Goal: Task Accomplishment & Management: Manage account settings

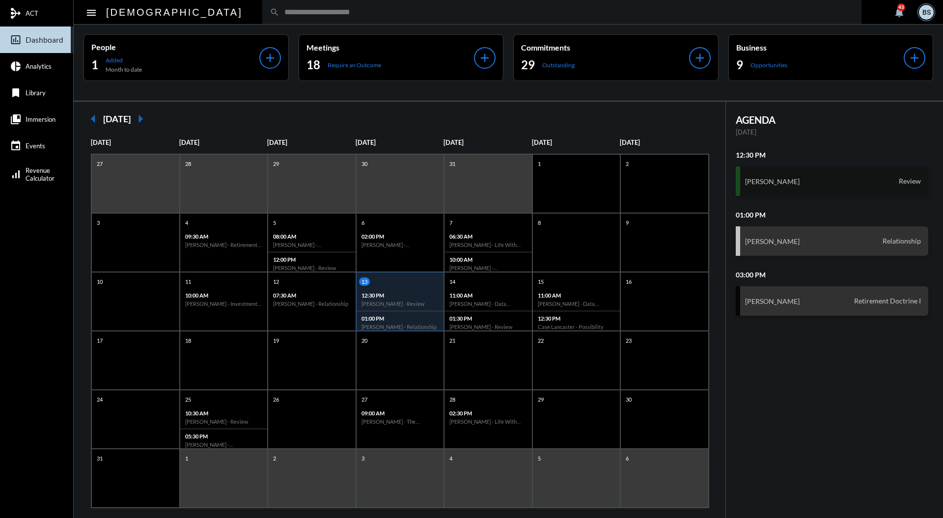
click at [848, 180] on div "[PERSON_NAME] Review" at bounding box center [832, 180] width 193 height 29
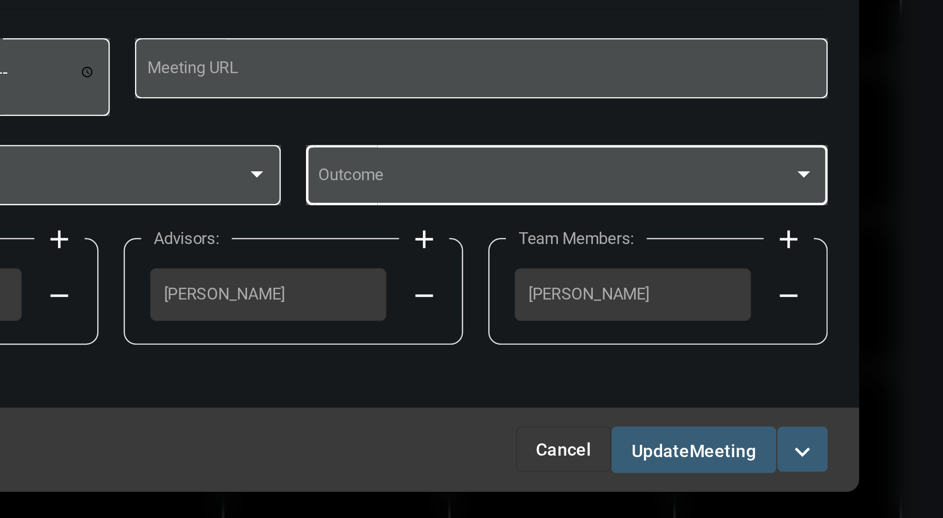
click at [671, 255] on div at bounding box center [670, 255] width 5 height 2
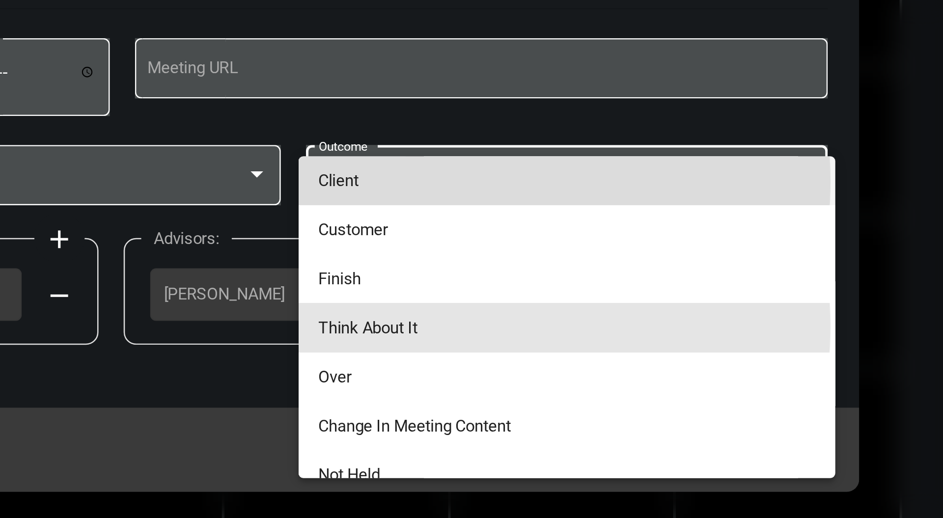
click at [519, 251] on span "Client" at bounding box center [578, 257] width 194 height 19
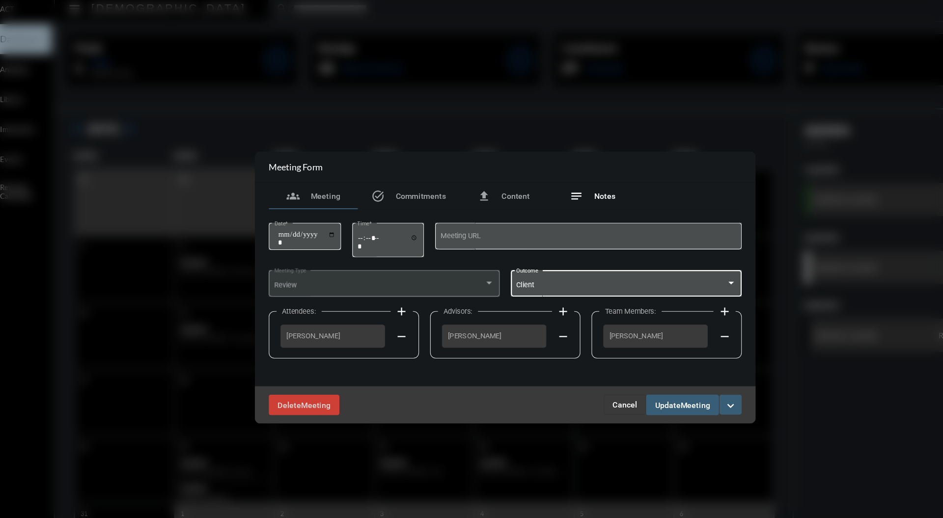
click at [568, 178] on div "notes Notes" at bounding box center [548, 178] width 79 height 24
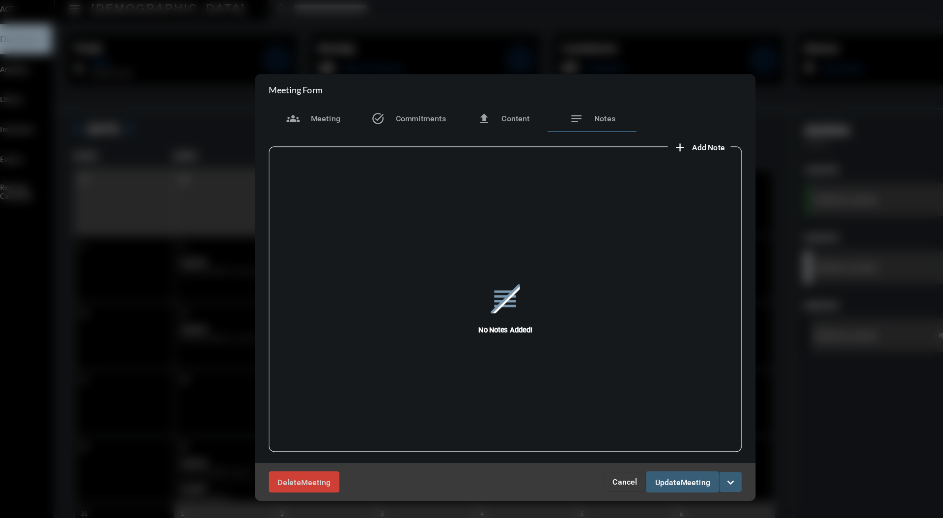
click at [652, 138] on span "Add Note" at bounding box center [651, 136] width 29 height 8
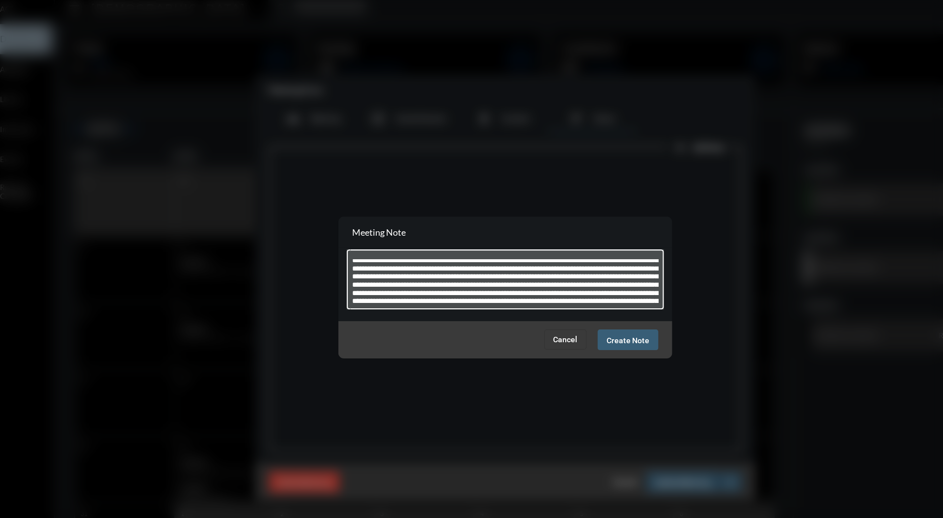
scroll to position [14, 0]
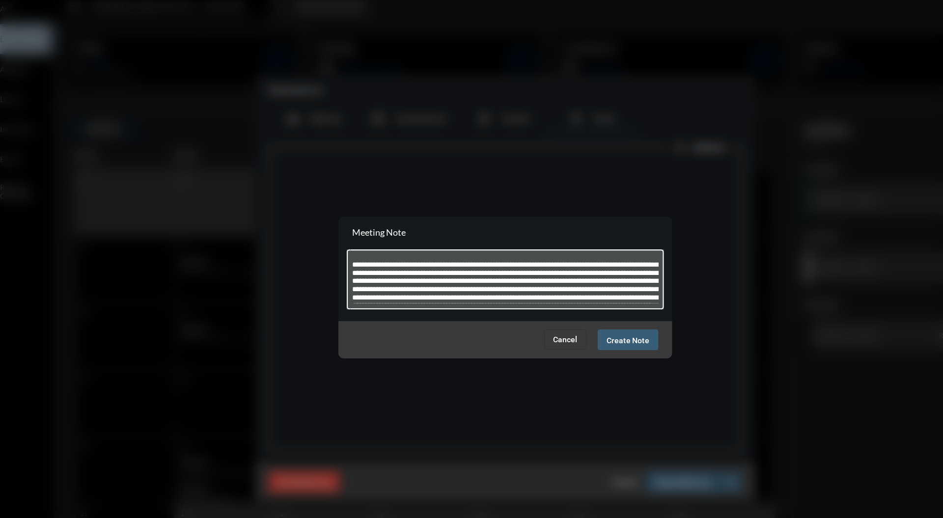
click at [340, 241] on textarea "**********" at bounding box center [471, 253] width 271 height 39
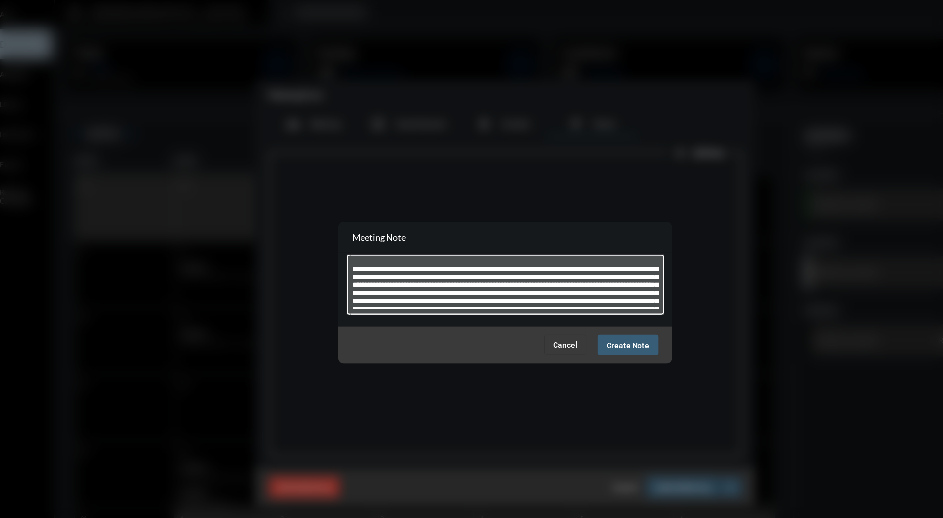
scroll to position [0, 0]
click at [340, 242] on textarea "**********" at bounding box center [471, 253] width 271 height 39
click at [547, 268] on textarea at bounding box center [471, 253] width 271 height 39
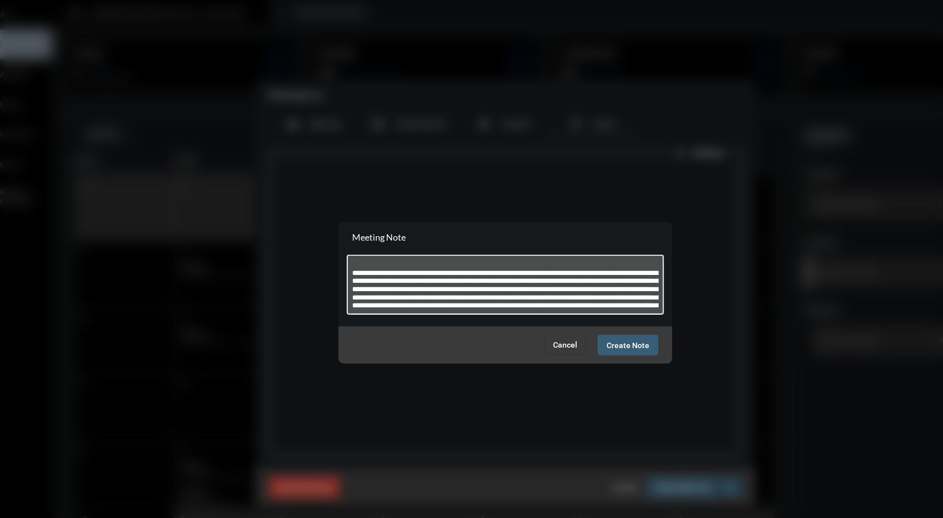
drag, startPoint x: 448, startPoint y: 271, endPoint x: 335, endPoint y: 250, distance: 114.3
click at [335, 250] on div at bounding box center [472, 251] width 280 height 55
type textarea "**********"
click at [581, 307] on span "Create Note" at bounding box center [580, 306] width 38 height 8
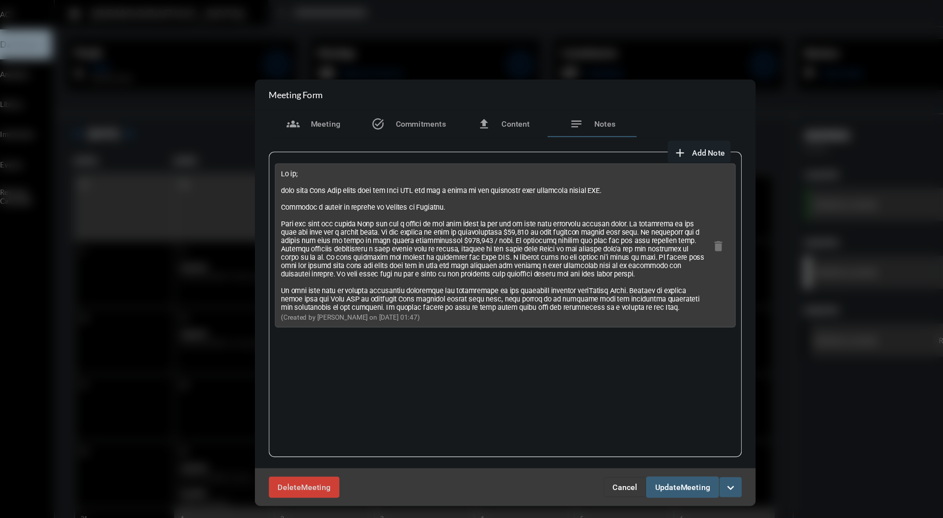
click at [631, 441] on div "Delete Meeting Cancel Update Meeting expand_more" at bounding box center [471, 430] width 442 height 33
click at [627, 426] on span "Update Meeting" at bounding box center [628, 430] width 49 height 8
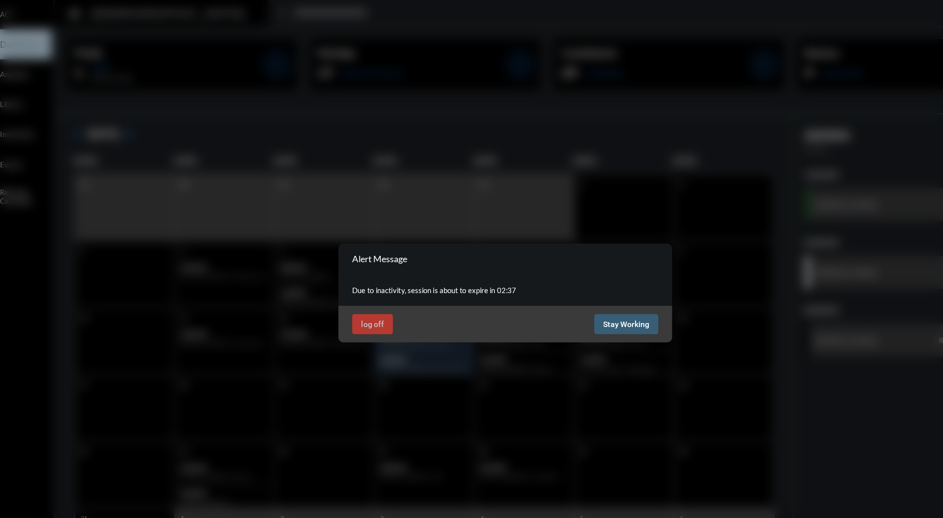
click at [578, 287] on span "Stay Working" at bounding box center [578, 287] width 41 height 8
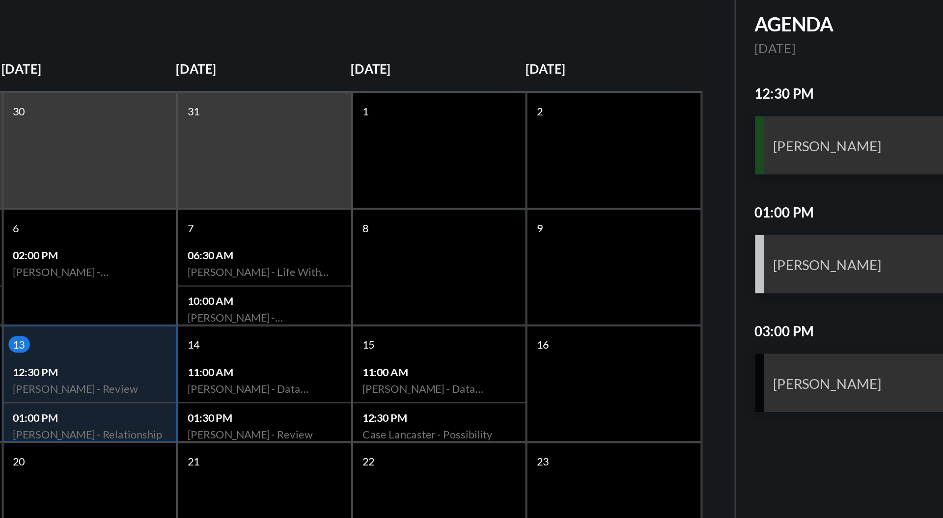
scroll to position [1, 0]
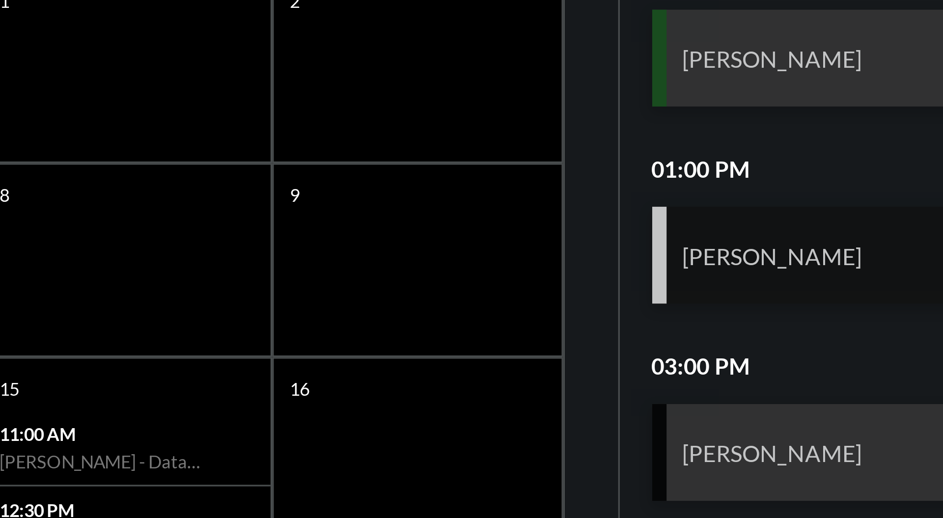
click at [769, 246] on div "[PERSON_NAME] Relationship" at bounding box center [832, 239] width 193 height 29
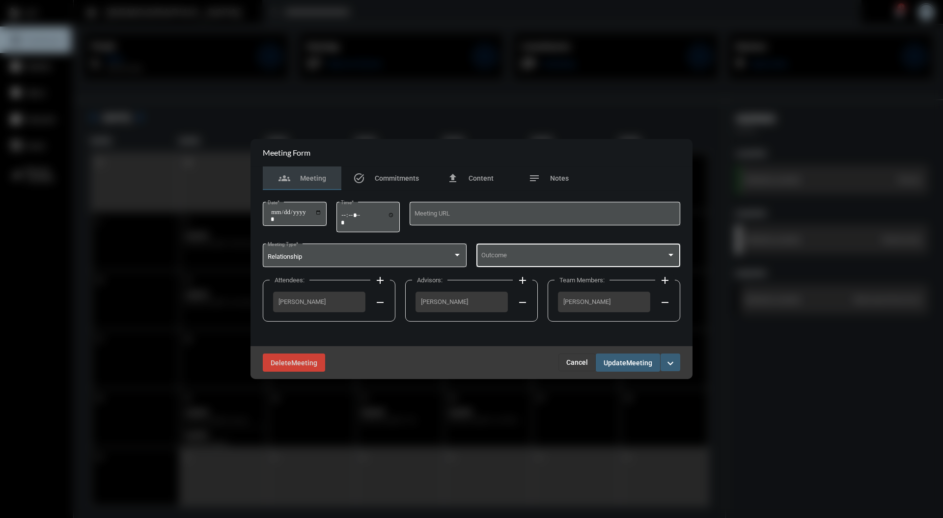
click at [671, 256] on div at bounding box center [670, 255] width 5 height 2
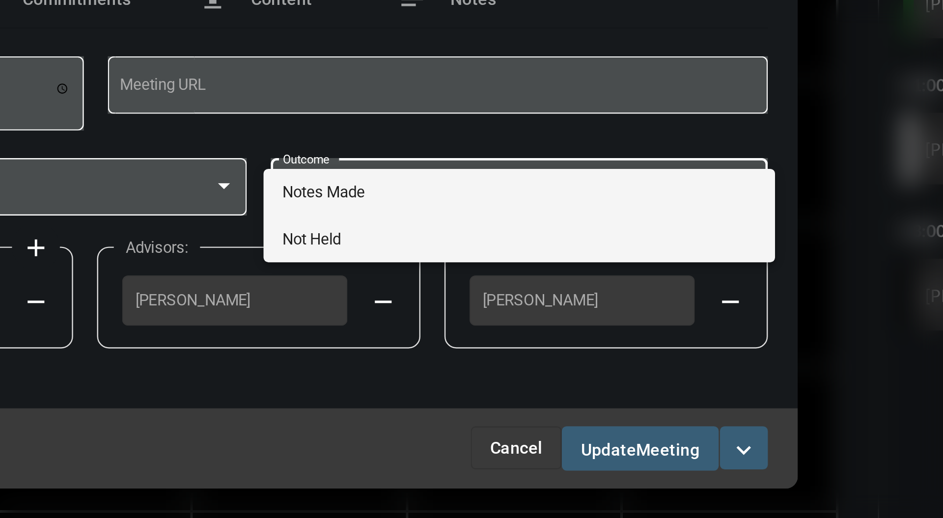
click at [609, 275] on span "Not Held" at bounding box center [578, 276] width 194 height 19
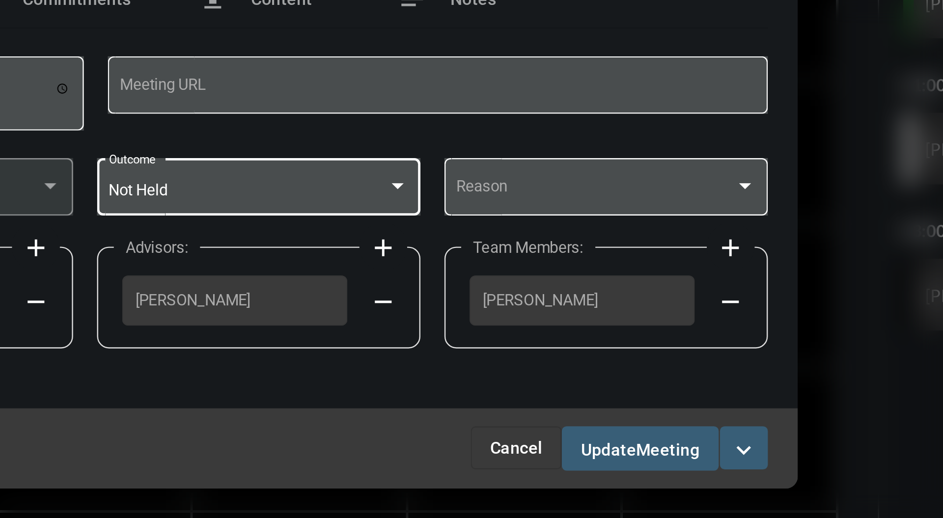
click at [531, 258] on div at bounding box center [528, 255] width 9 height 8
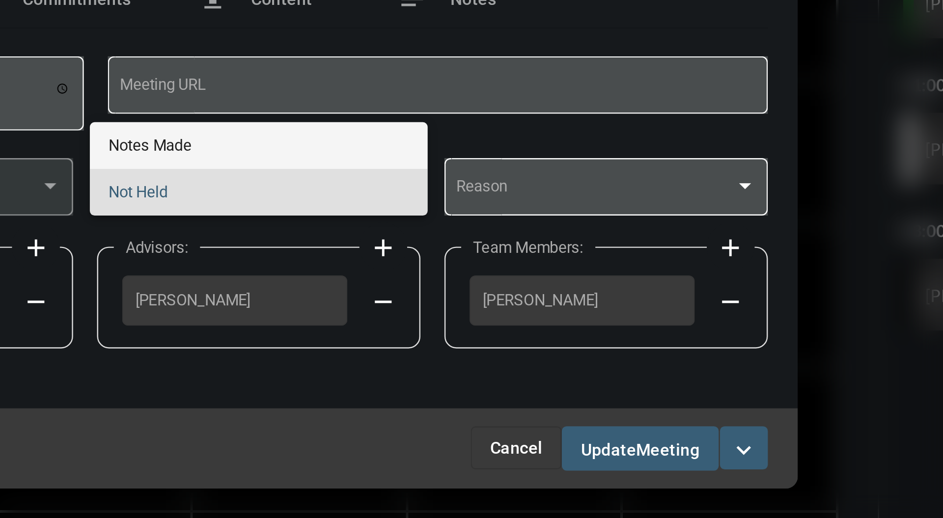
click at [526, 236] on span "Notes Made" at bounding box center [471, 238] width 123 height 19
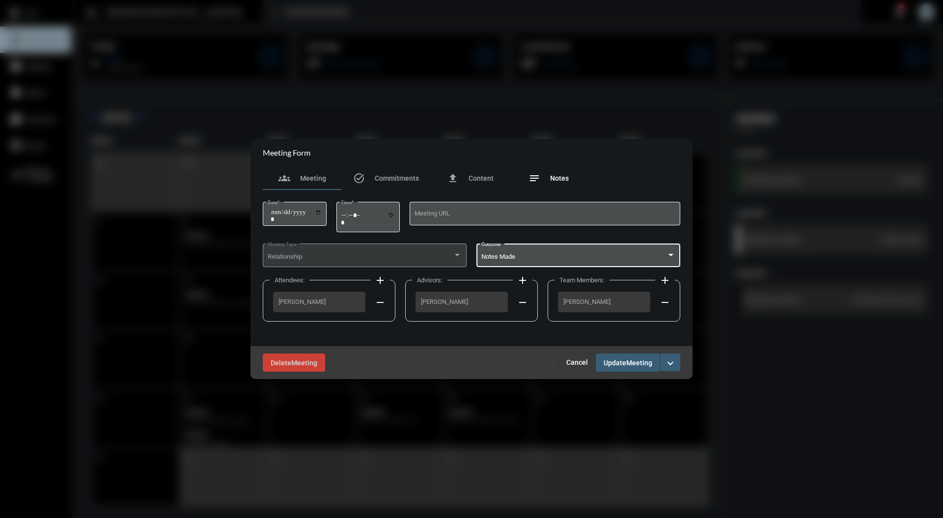
click at [557, 178] on span "Notes" at bounding box center [559, 178] width 19 height 8
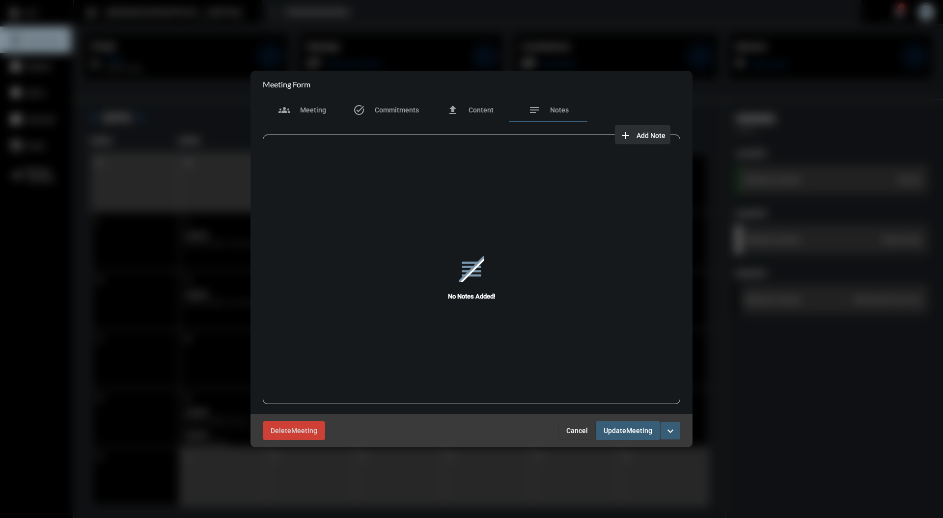
click at [648, 139] on button "add Add Note" at bounding box center [642, 135] width 55 height 20
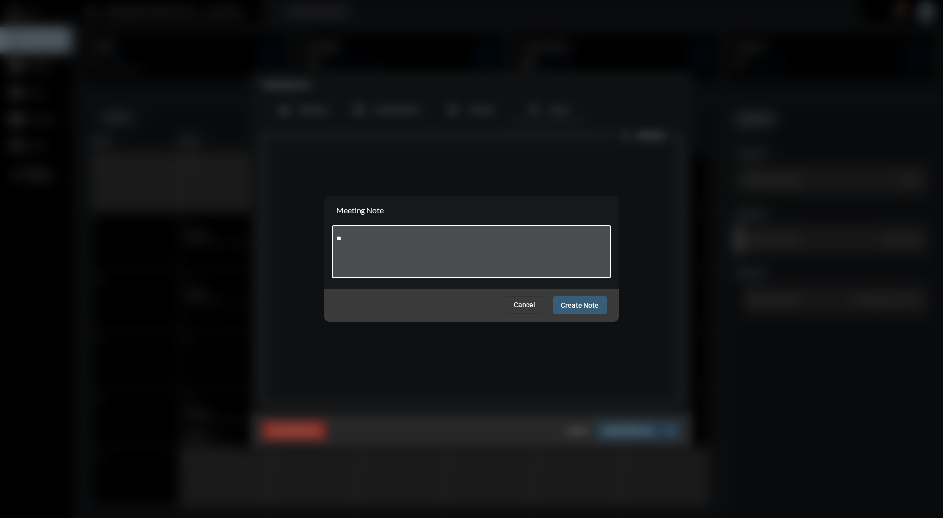
type textarea "*"
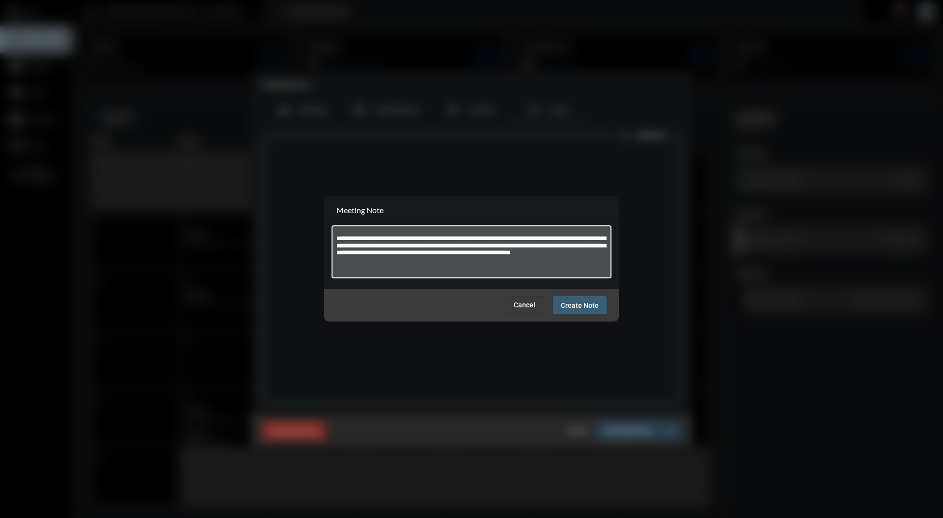
type textarea "**********"
click at [582, 305] on span "Create Note" at bounding box center [580, 306] width 38 height 8
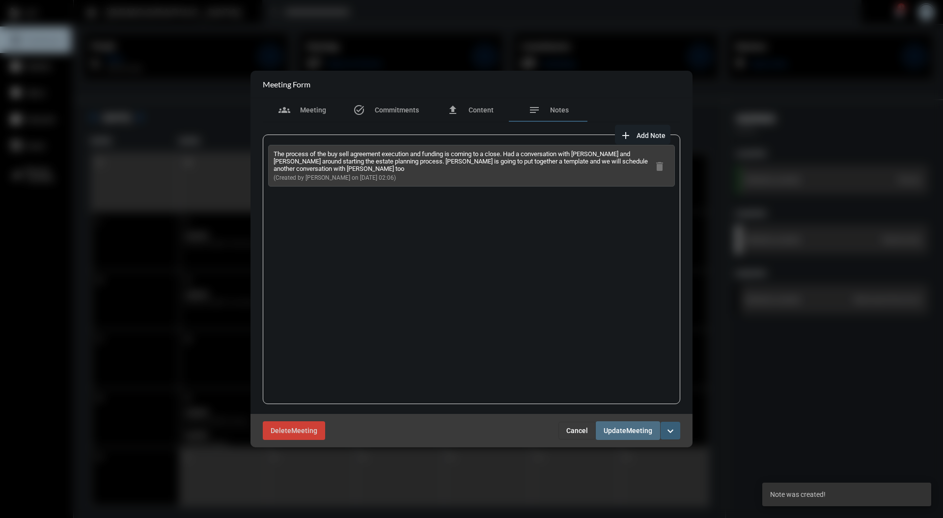
click at [640, 427] on span "Meeting" at bounding box center [639, 431] width 26 height 8
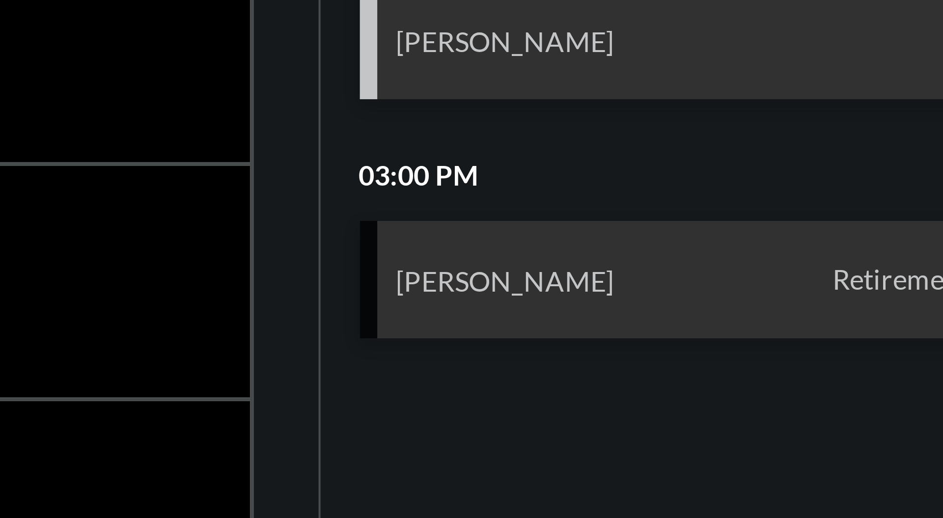
scroll to position [2, 0]
